Goal: Check status: Check status

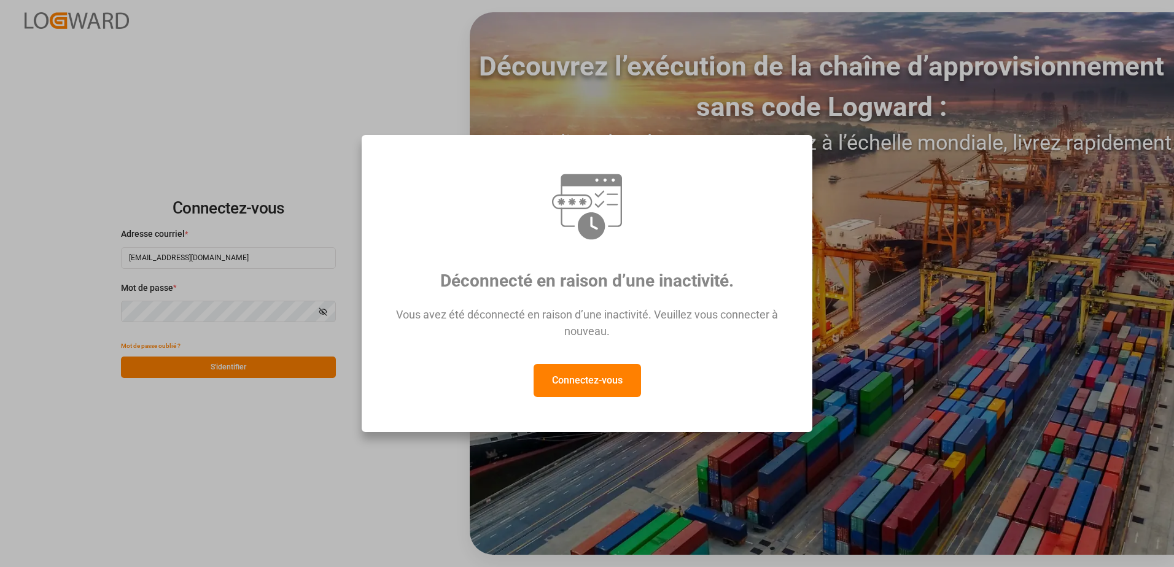
click at [580, 381] on button "Connectez-vous" at bounding box center [587, 380] width 107 height 33
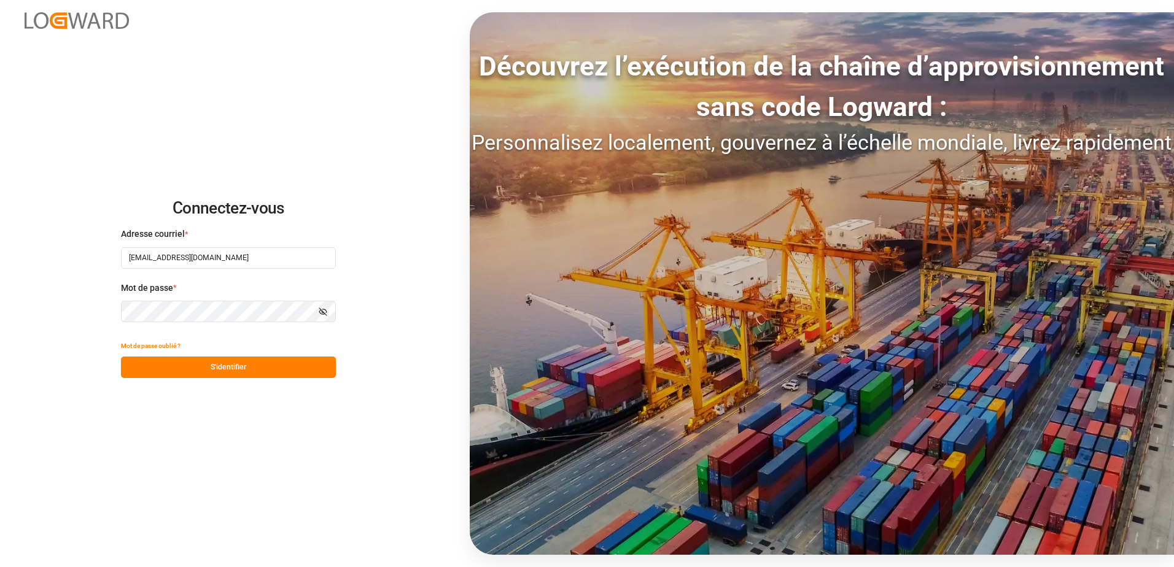
click at [208, 364] on button "S'identifier" at bounding box center [228, 367] width 215 height 21
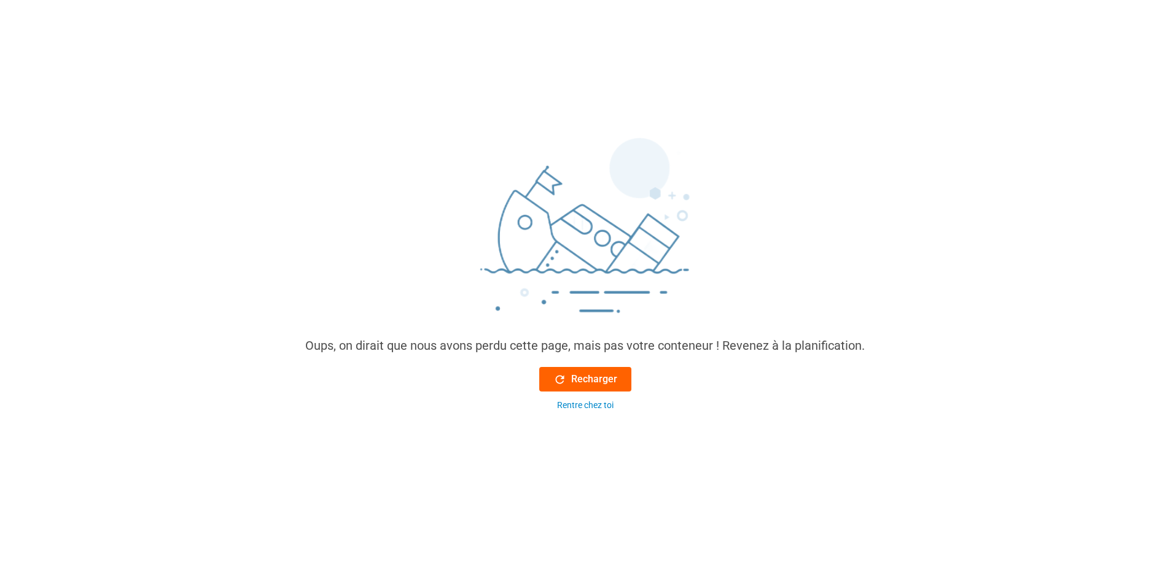
click at [605, 383] on font "Recharger" at bounding box center [594, 379] width 46 height 15
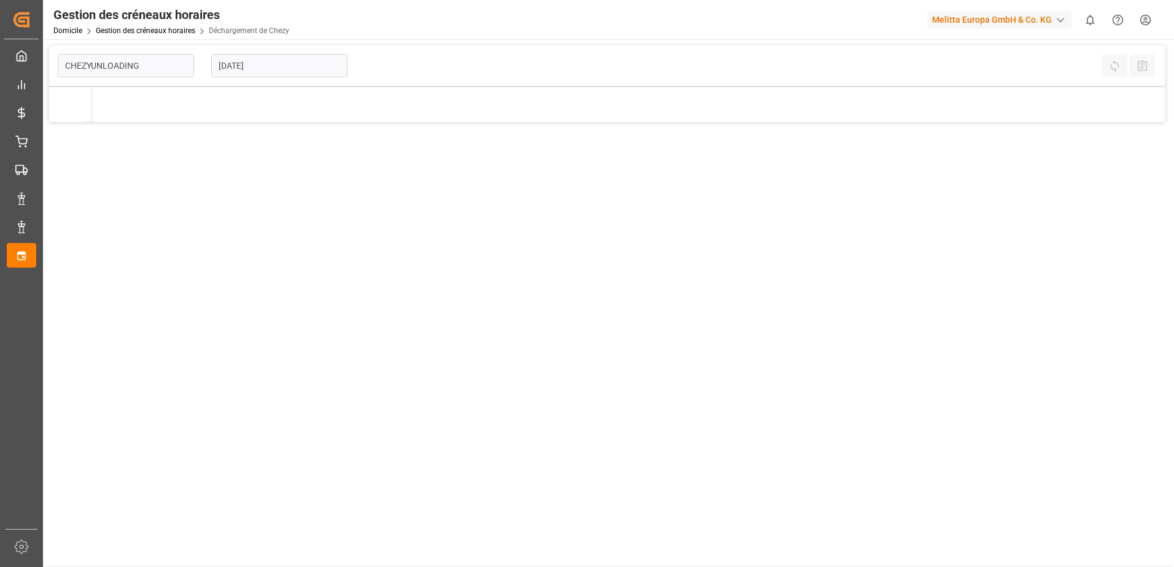
type input "Chezy Unloading"
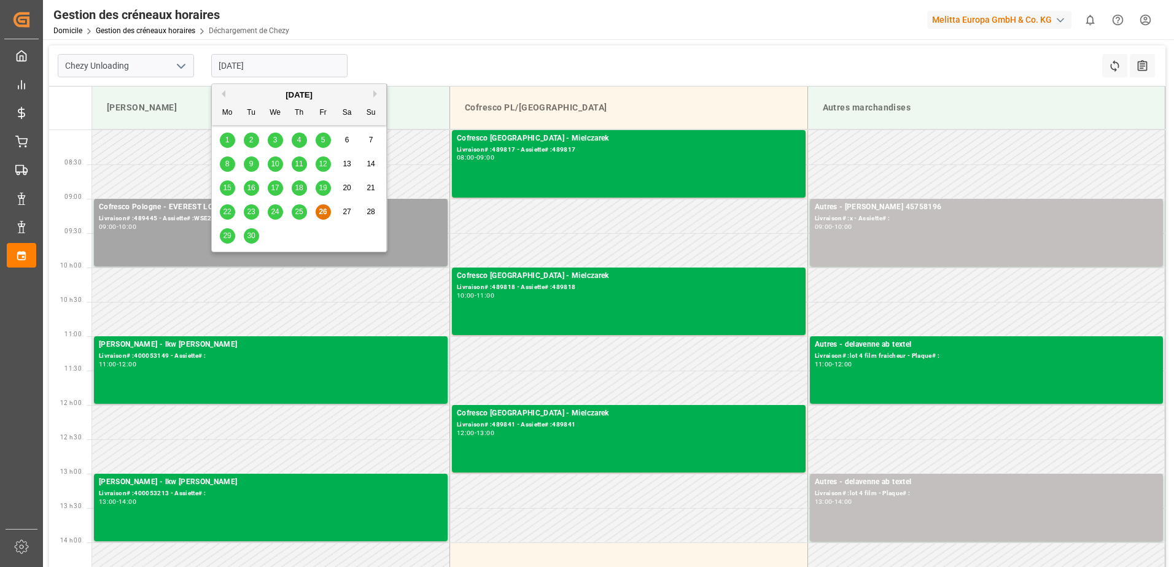
click at [276, 62] on input "[DATE]" at bounding box center [279, 65] width 136 height 23
click at [228, 241] on div "29" at bounding box center [227, 236] width 15 height 15
type input "[DATE]"
